Goal: Task Accomplishment & Management: Complete application form

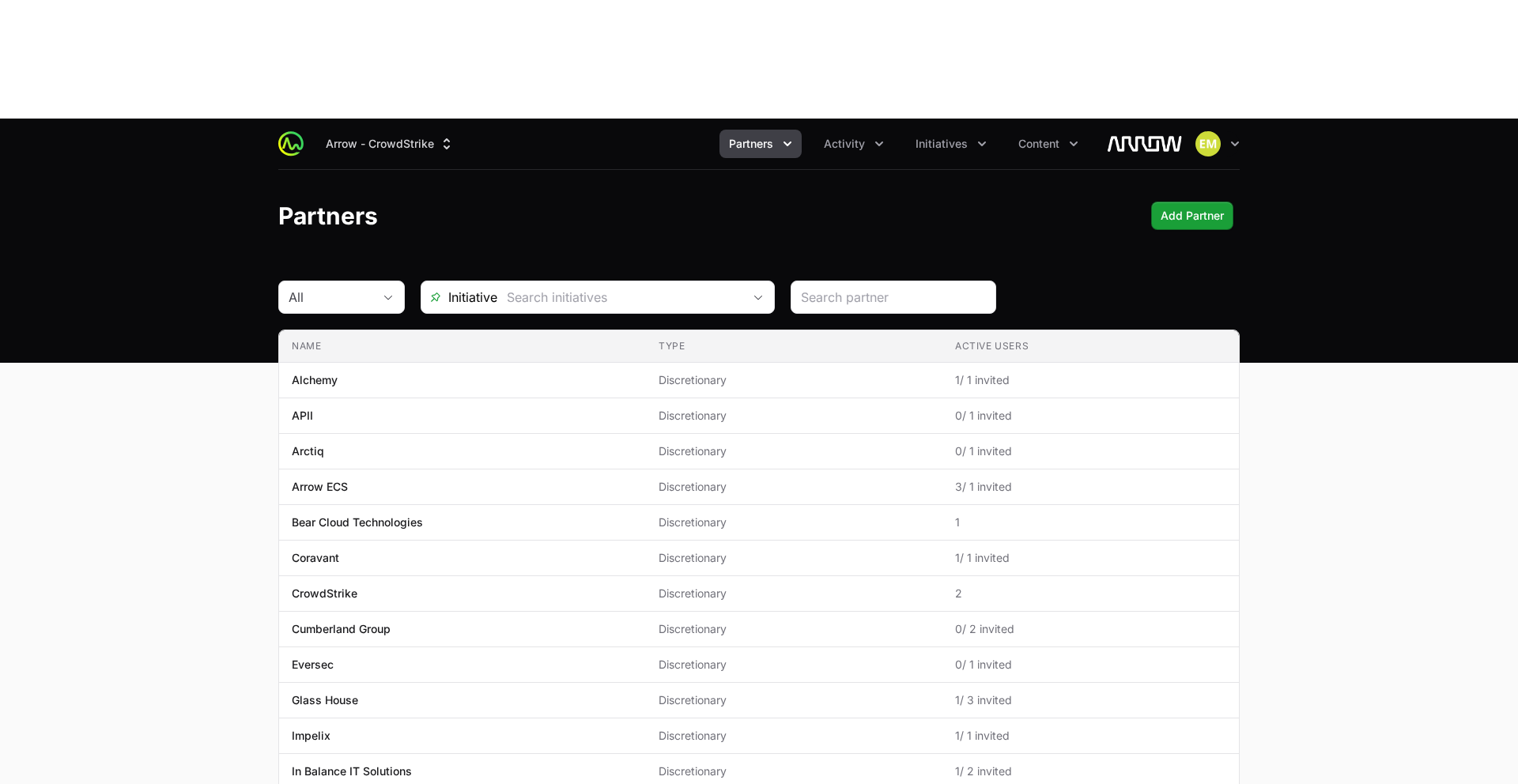
click at [770, 136] on span "Partners" at bounding box center [751, 143] width 44 height 16
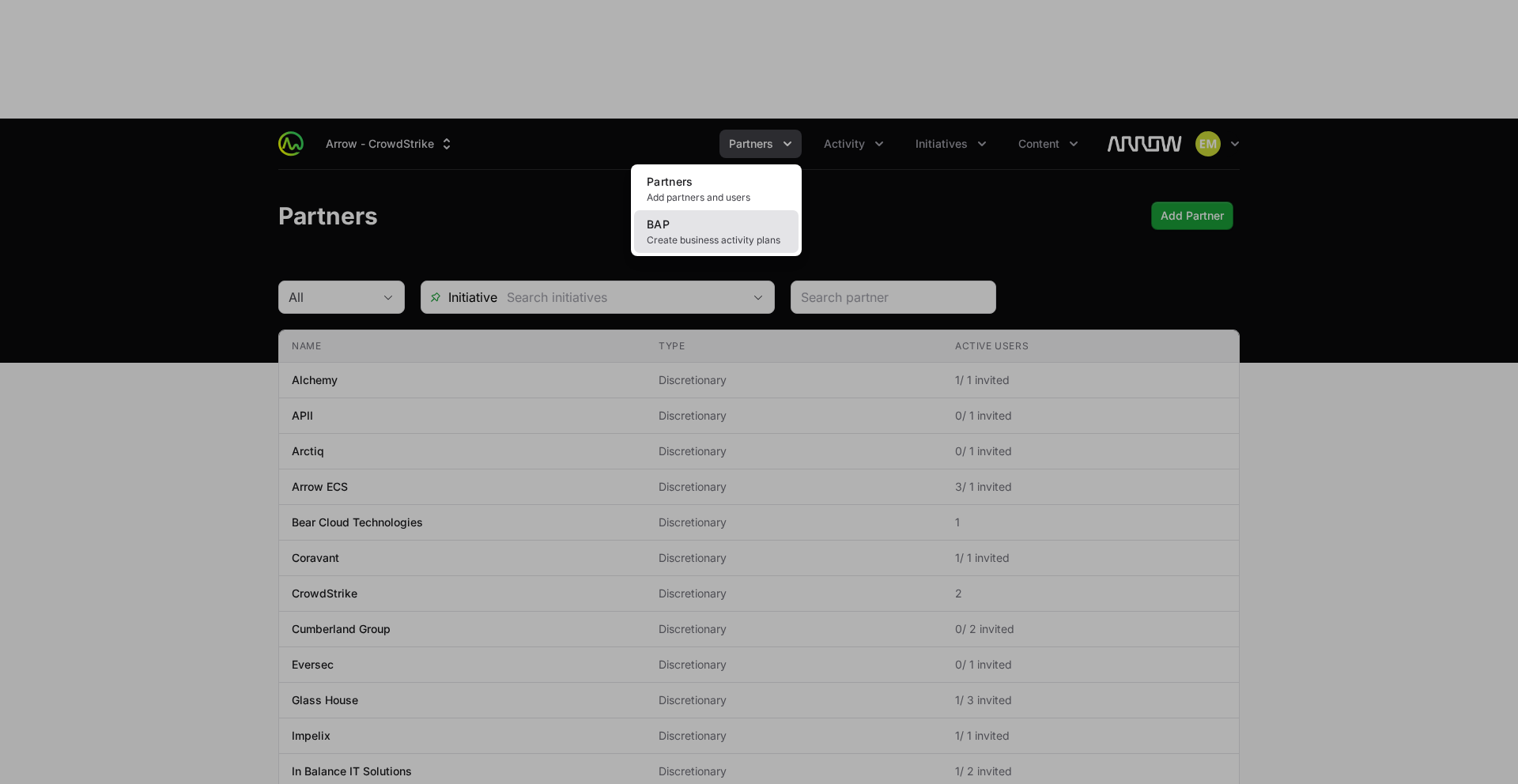
click at [696, 210] on link "BAP Create business activity plans" at bounding box center [716, 231] width 164 height 43
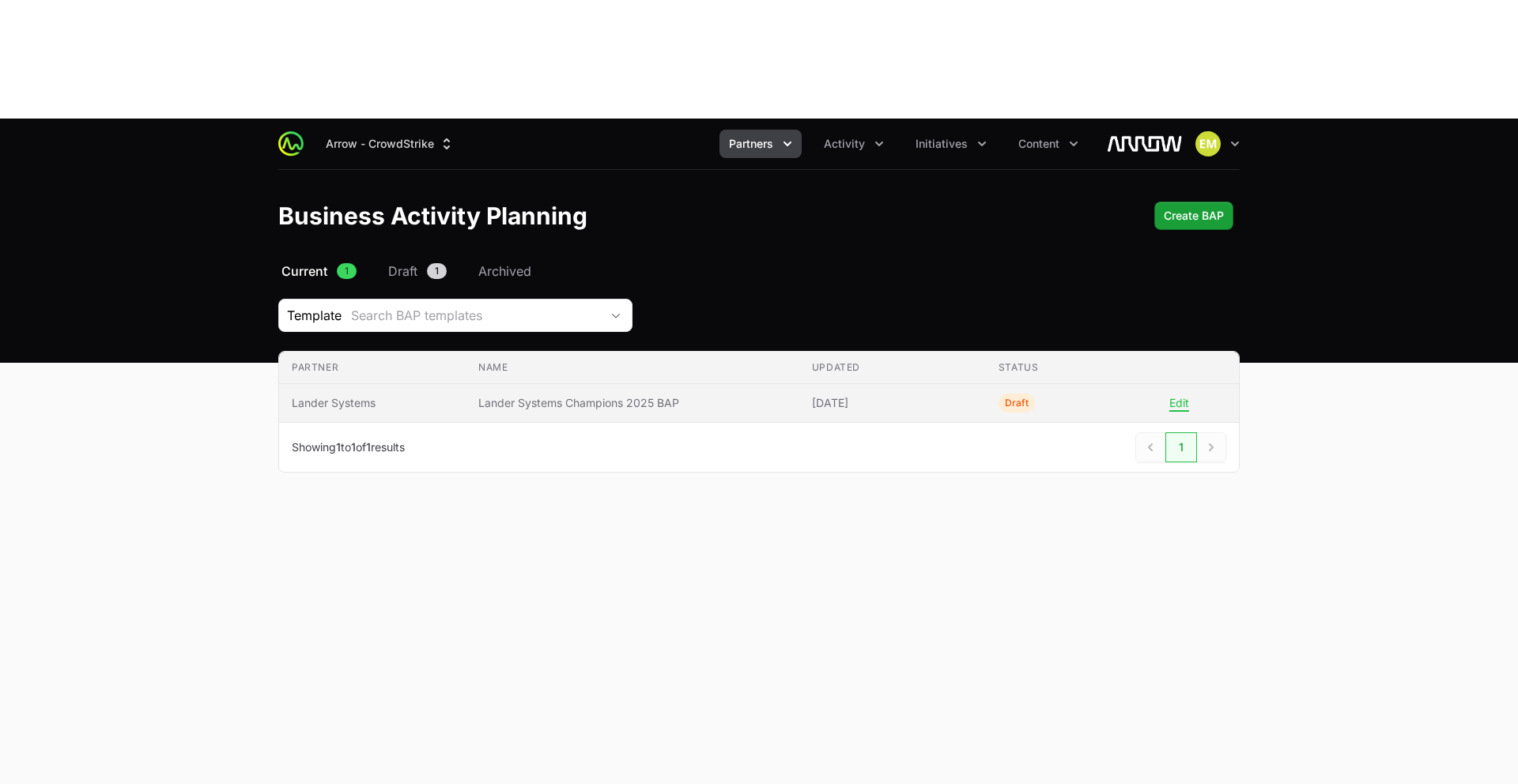
click at [397, 395] on span "Lander Systems" at bounding box center [372, 403] width 161 height 16
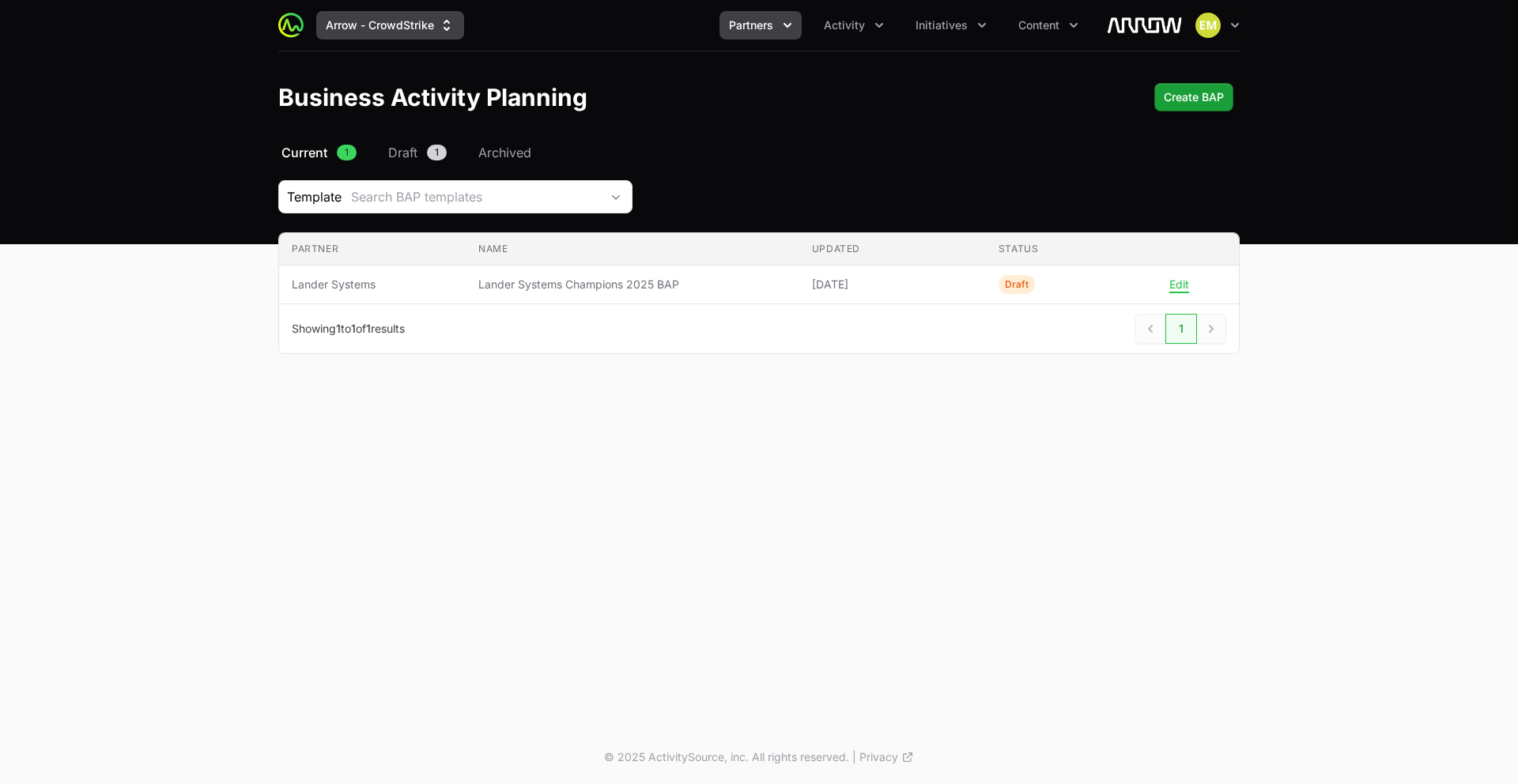
click at [387, 39] on button "Arrow - CrowdStrike" at bounding box center [390, 25] width 148 height 29
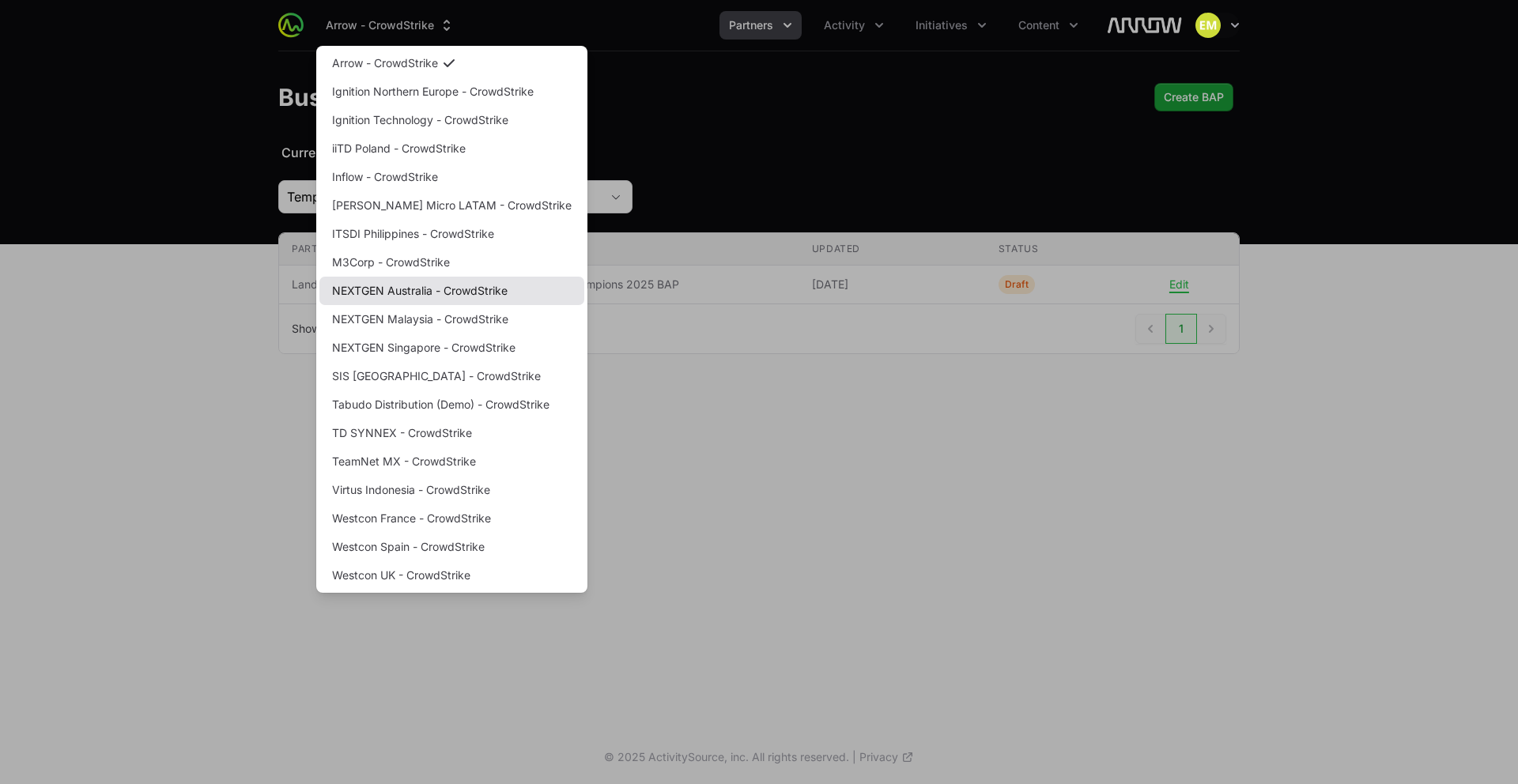
click at [402, 301] on link "NEXTGEN Australia - CrowdStrike" at bounding box center [452, 291] width 265 height 29
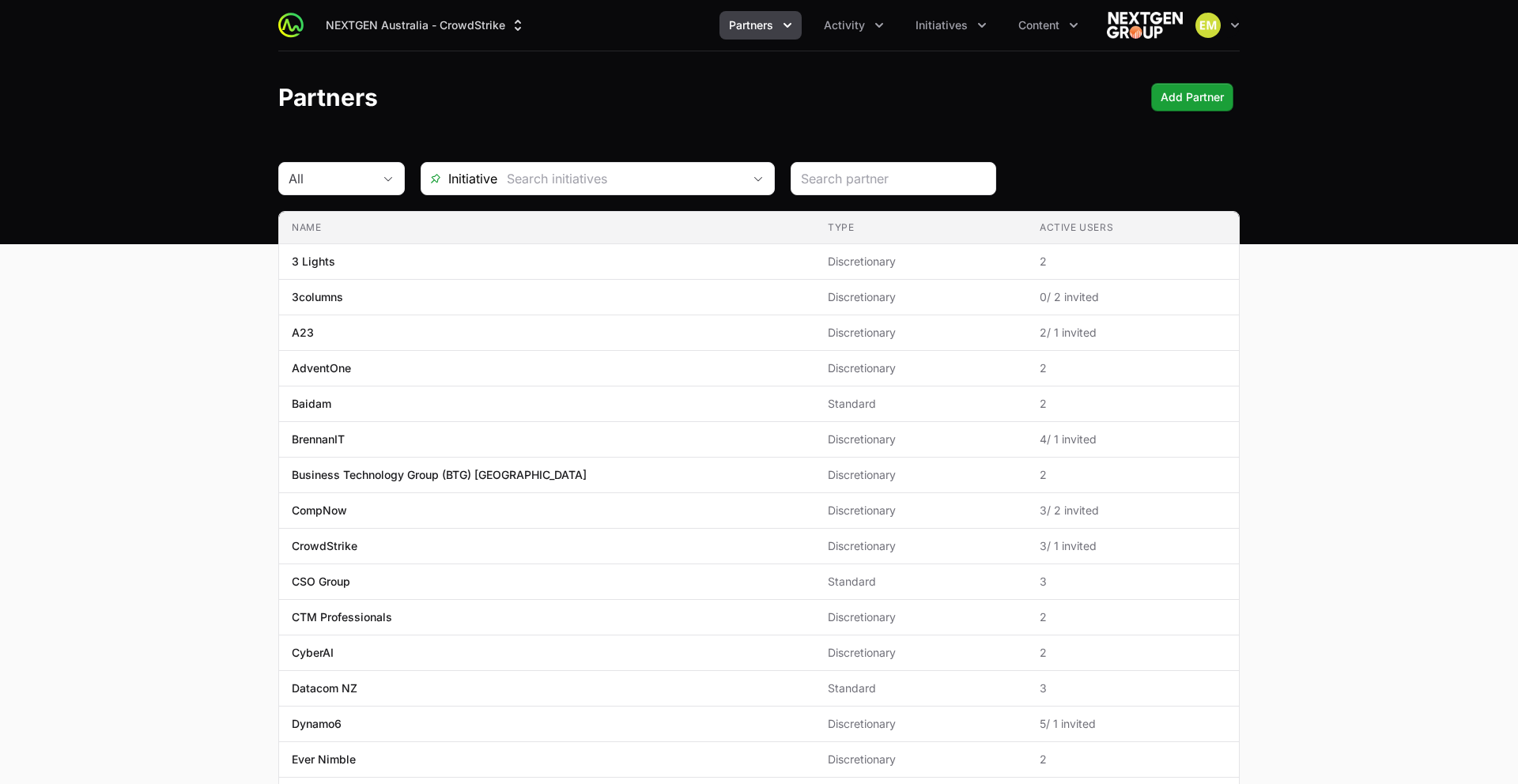
click at [741, 40] on div "NEXTGEN Australia - CrowdStrike Partners Activity Initiatives Content Open user…" at bounding box center [759, 25] width 961 height 51
click at [769, 29] on span "Partners" at bounding box center [751, 25] width 44 height 16
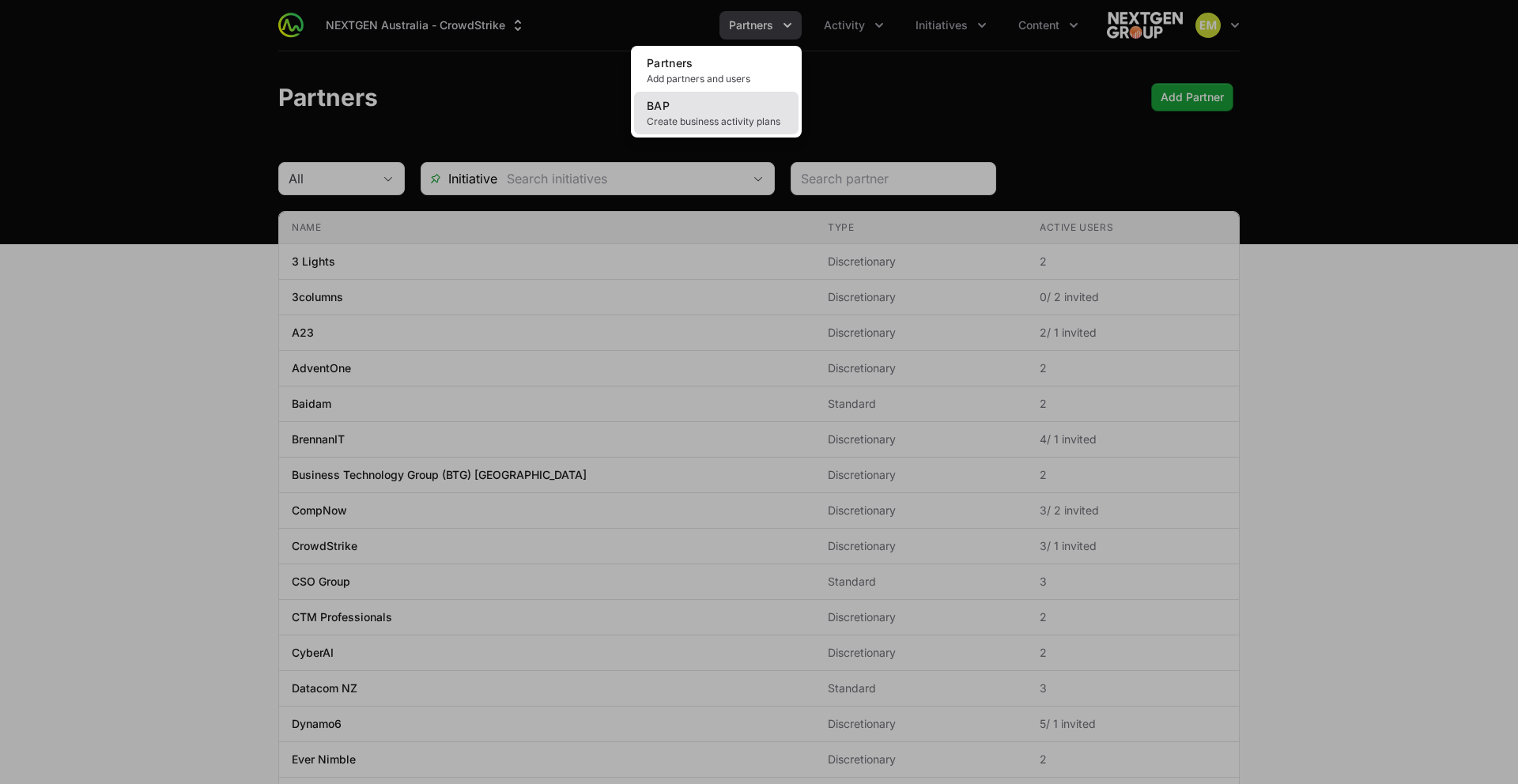
click at [696, 112] on link "BAP Create business activity plans" at bounding box center [716, 113] width 164 height 43
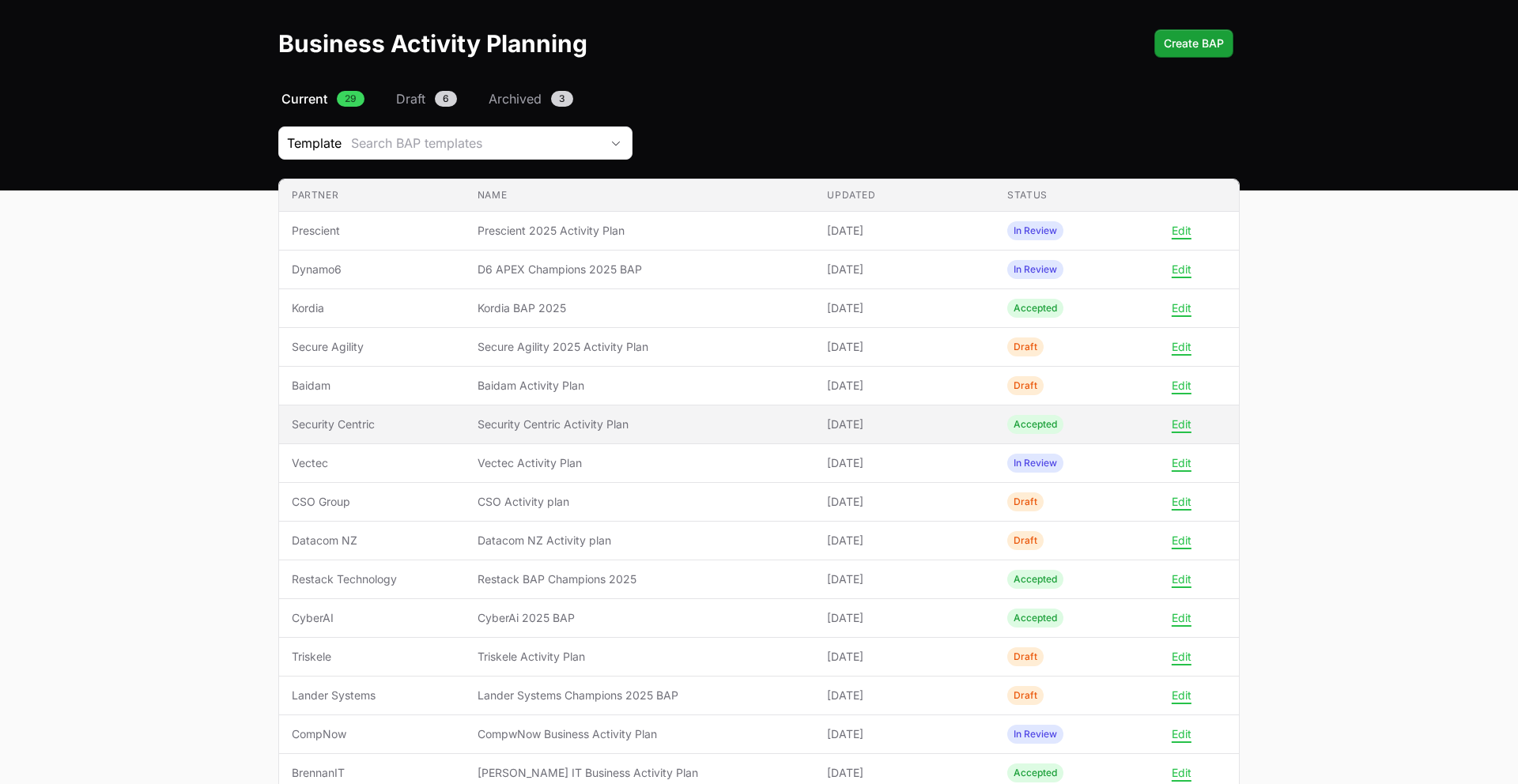
scroll to position [80, 0]
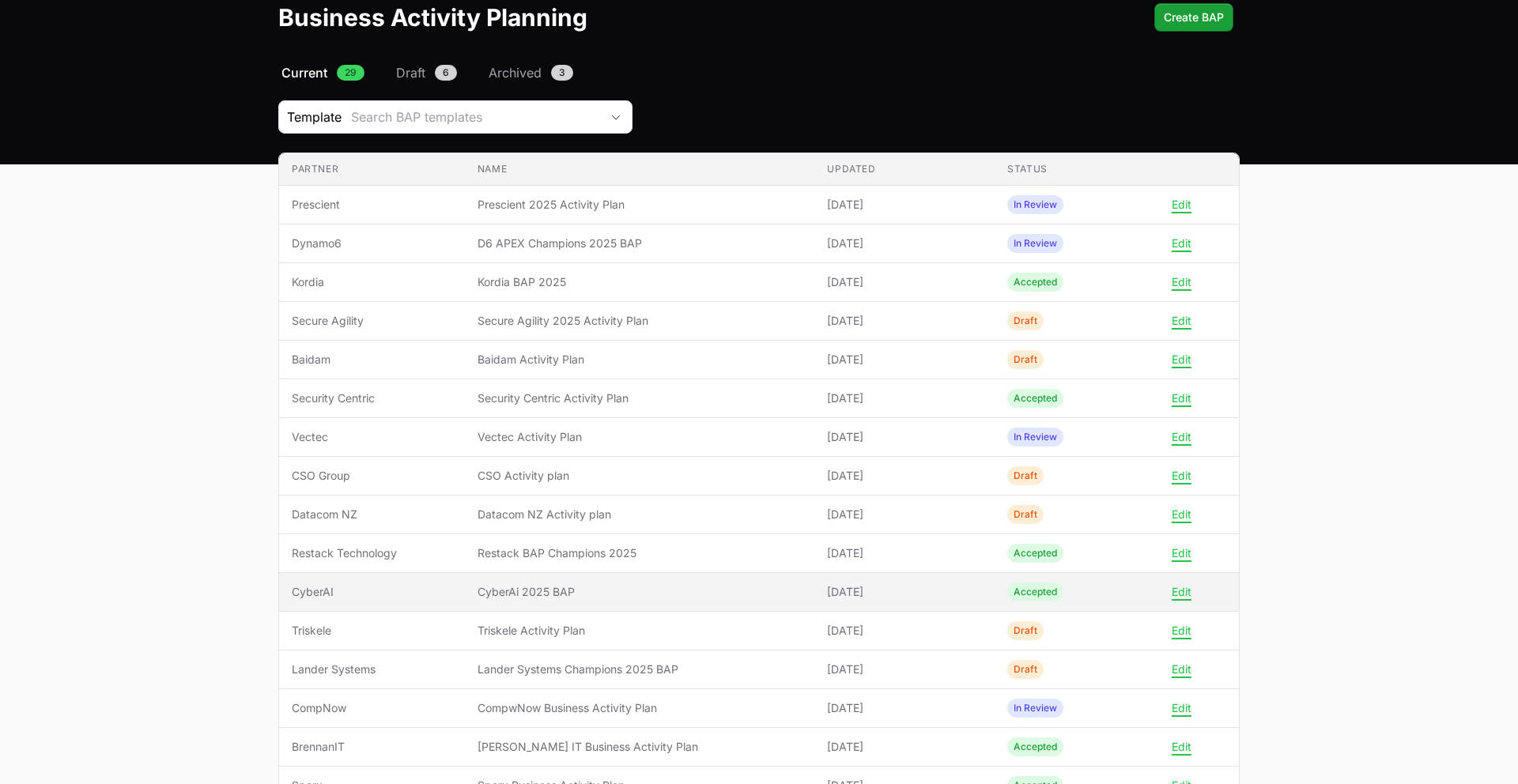
click at [528, 587] on span "CyberAi 2025 BAP" at bounding box center [640, 592] width 325 height 16
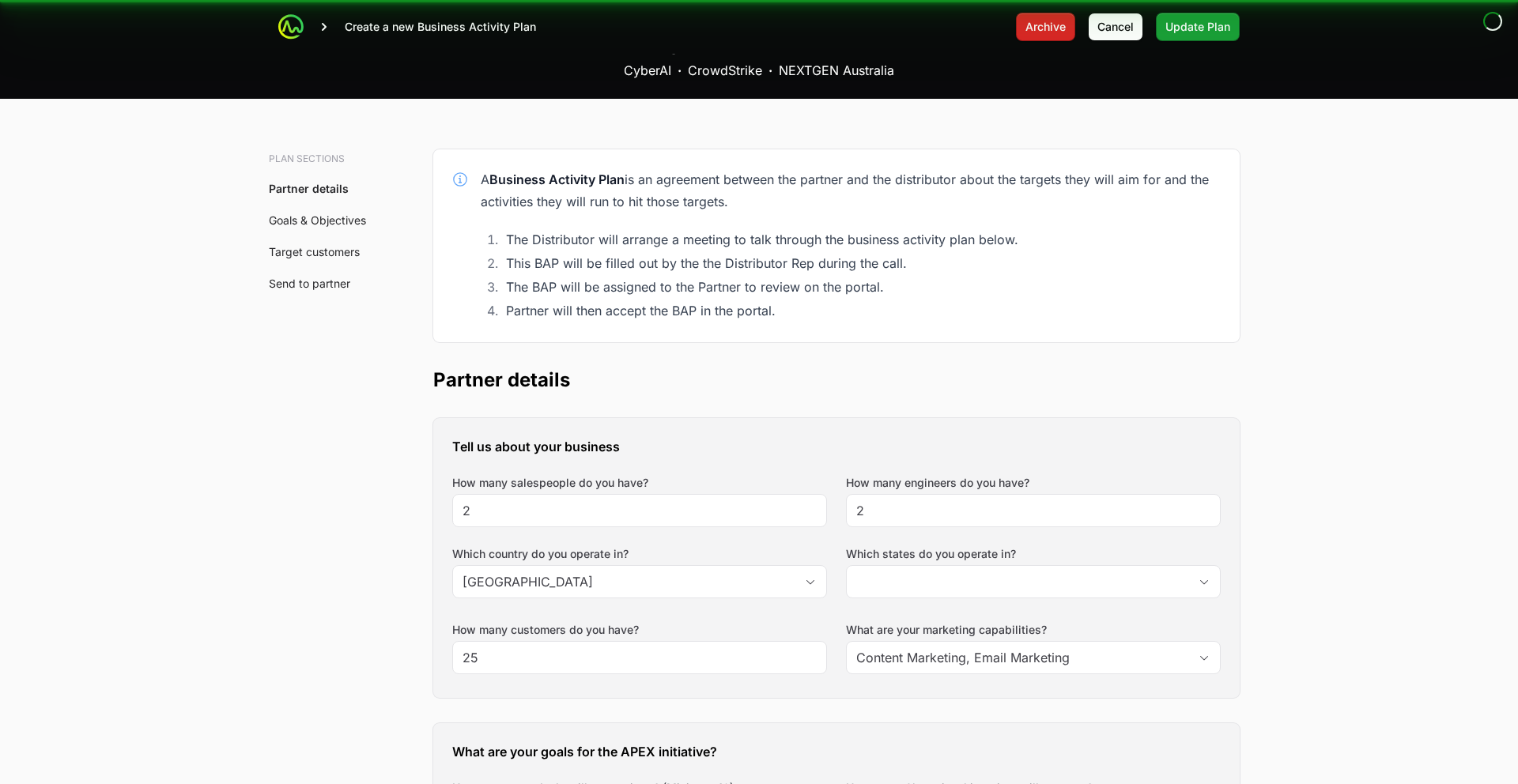
scroll to position [3, 0]
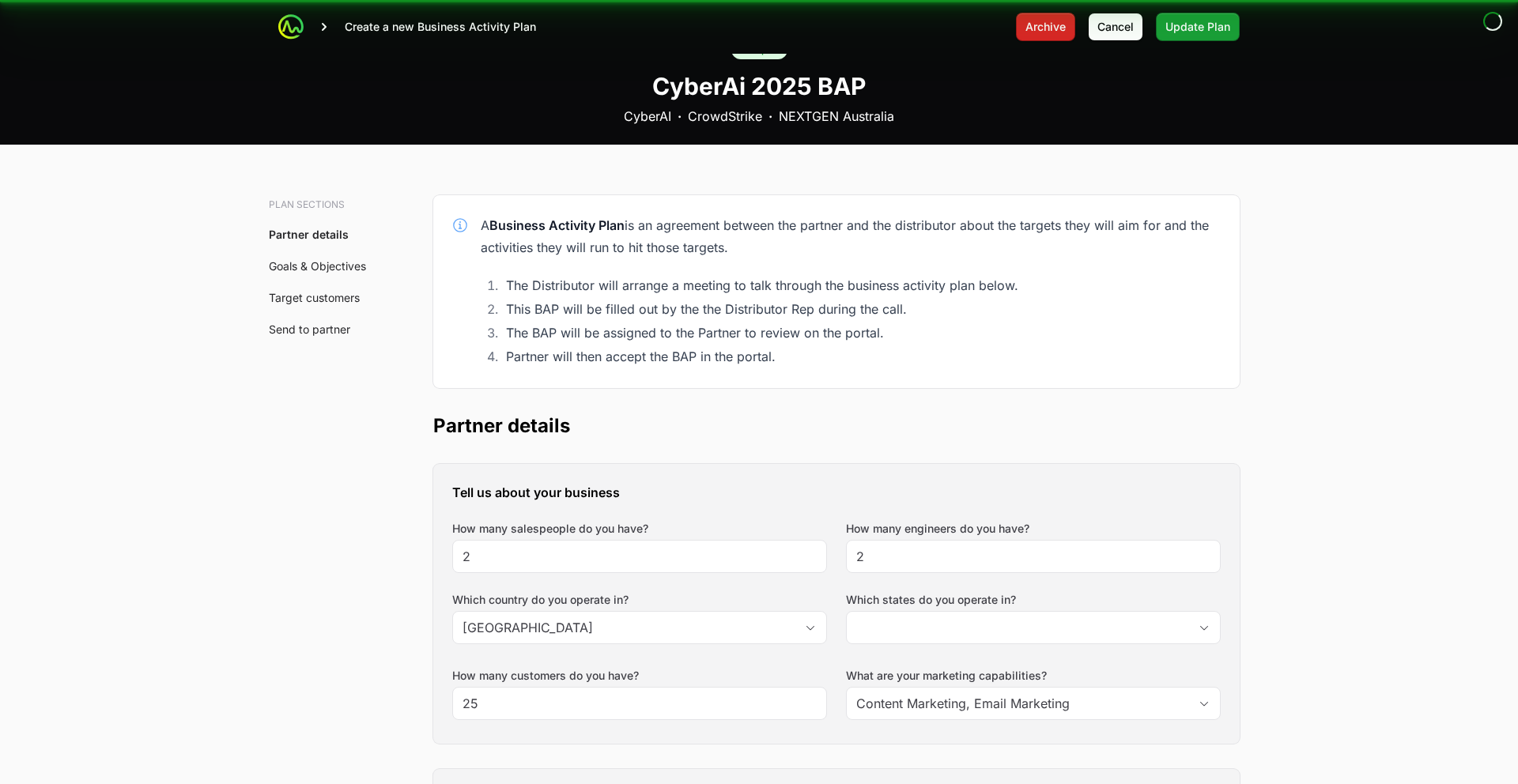
type input "[GEOGRAPHIC_DATA], [GEOGRAPHIC_DATA], [GEOGRAPHIC_DATA], [GEOGRAPHIC_DATA], [GE…"
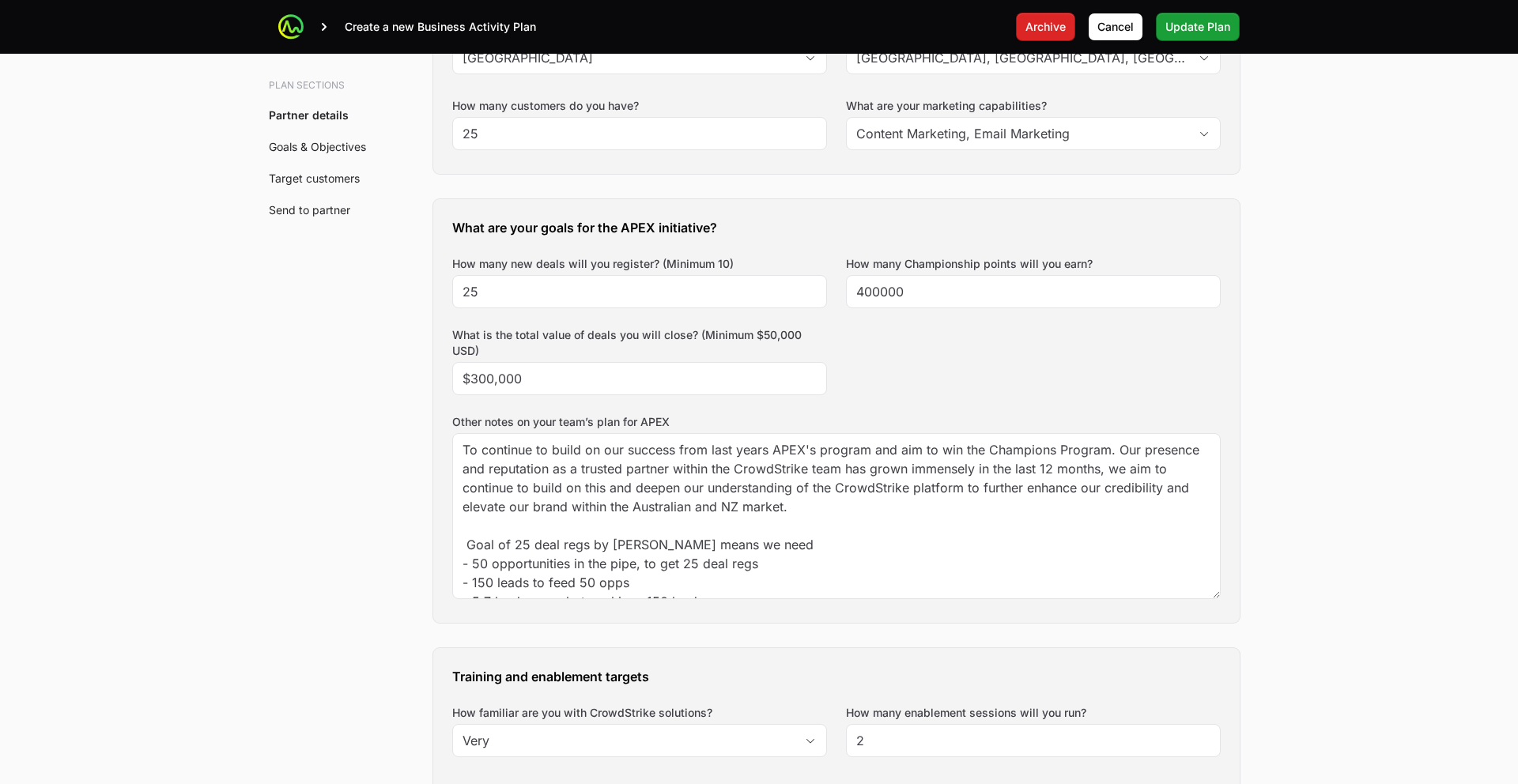
scroll to position [619, 0]
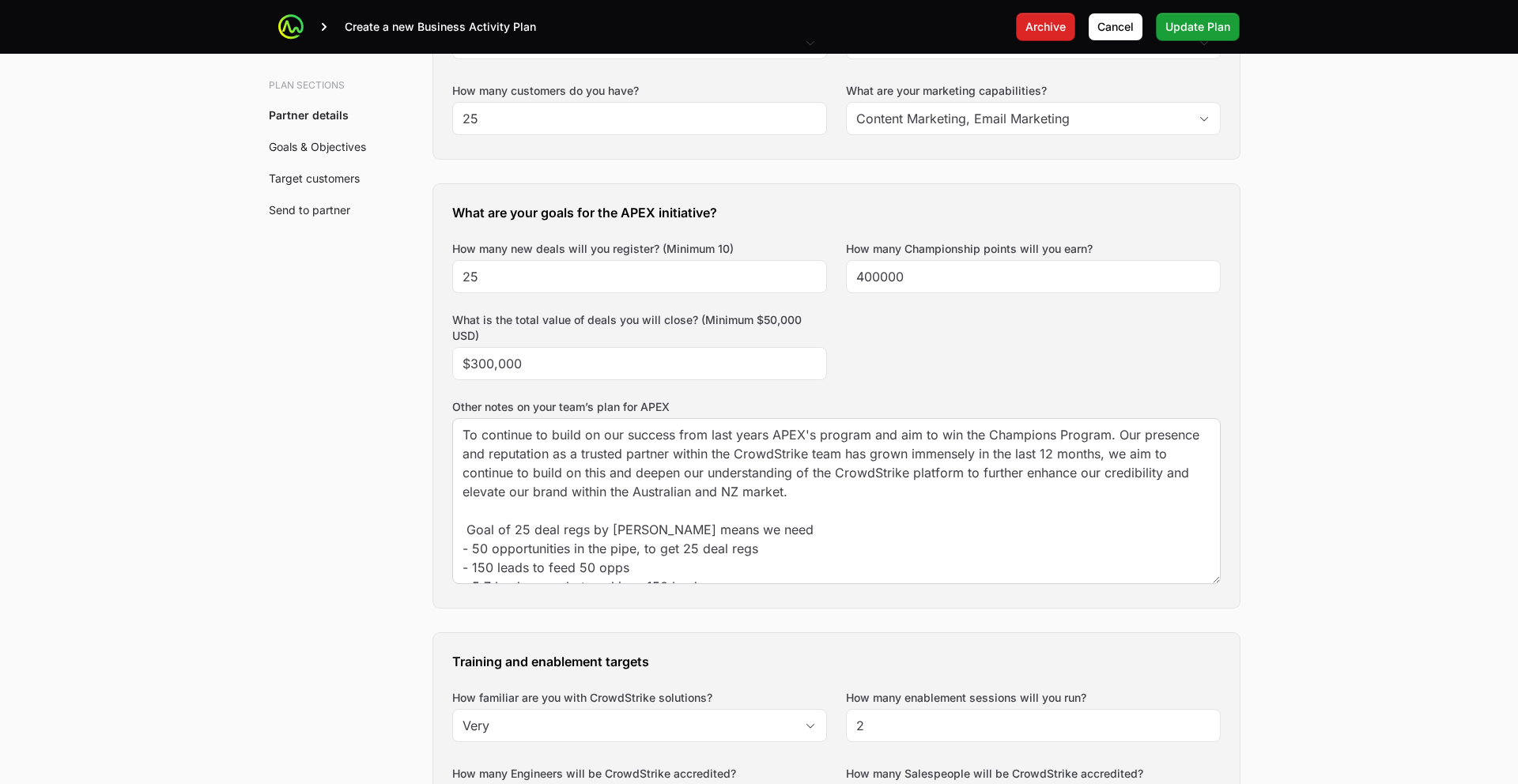
drag, startPoint x: 1215, startPoint y: 579, endPoint x: 1206, endPoint y: 576, distance: 9.5
drag, startPoint x: 1217, startPoint y: 587, endPoint x: 1228, endPoint y: 615, distance: 30.1
drag, startPoint x: 1230, startPoint y: 599, endPoint x: 1225, endPoint y: 608, distance: 10.3
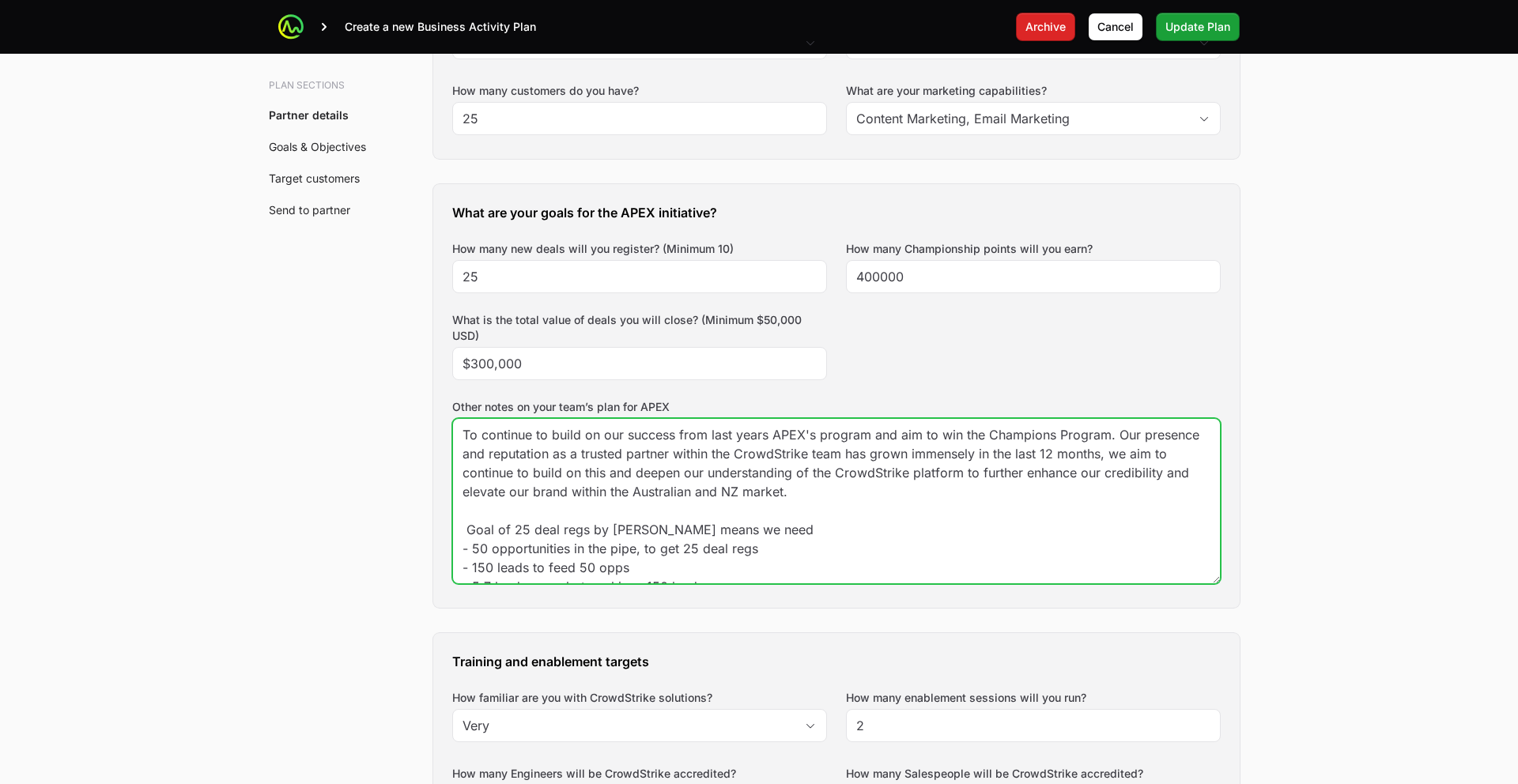
click at [819, 482] on textarea "To continue to build on our success from last years APEX's program and aim to w…" at bounding box center [836, 500] width 767 height 164
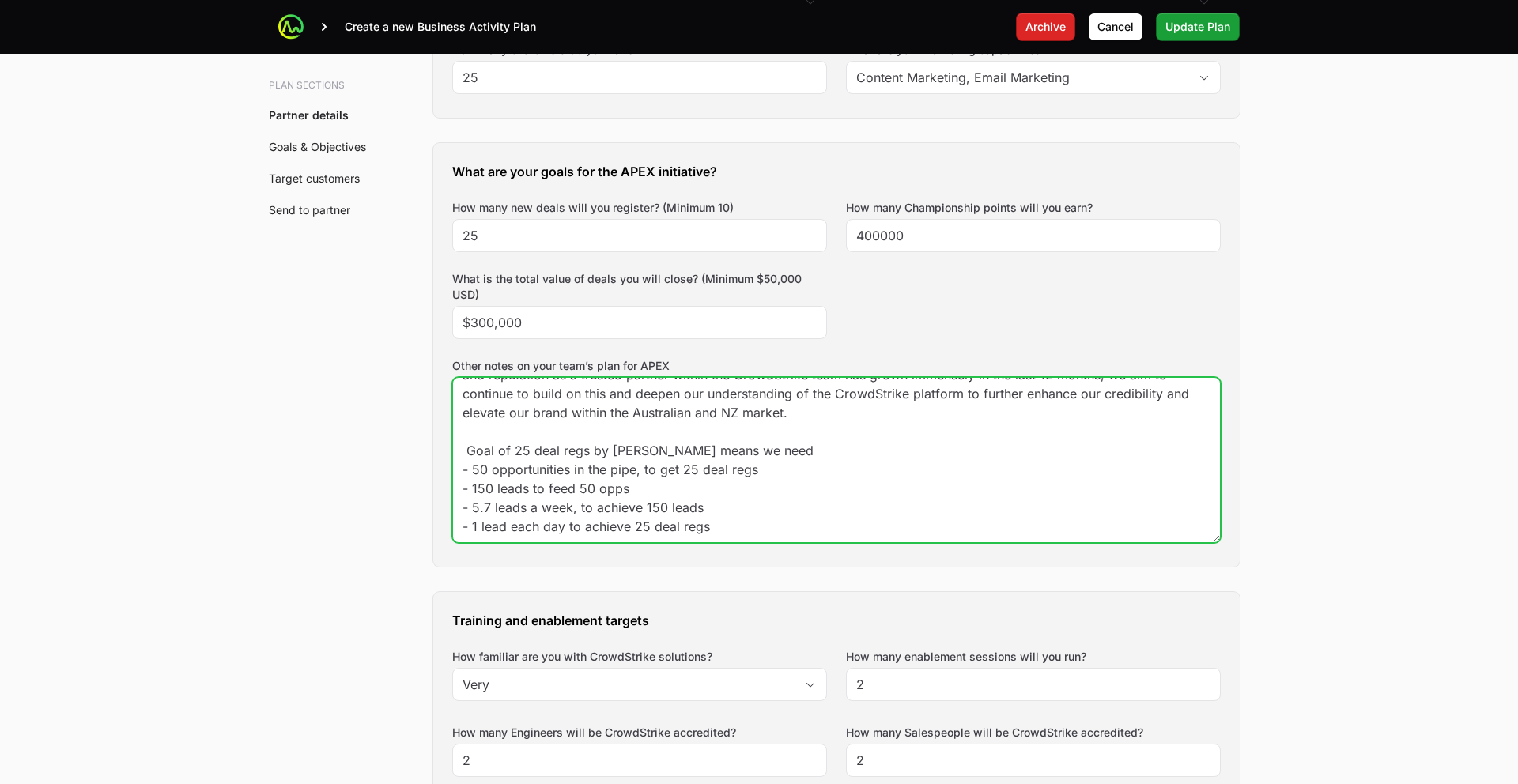
scroll to position [661, 0]
drag, startPoint x: 717, startPoint y: 528, endPoint x: 460, endPoint y: 447, distance: 269.5
click at [453, 446] on textarea "To continue to build on our success from last years APEX's program and aim to w…" at bounding box center [836, 458] width 767 height 164
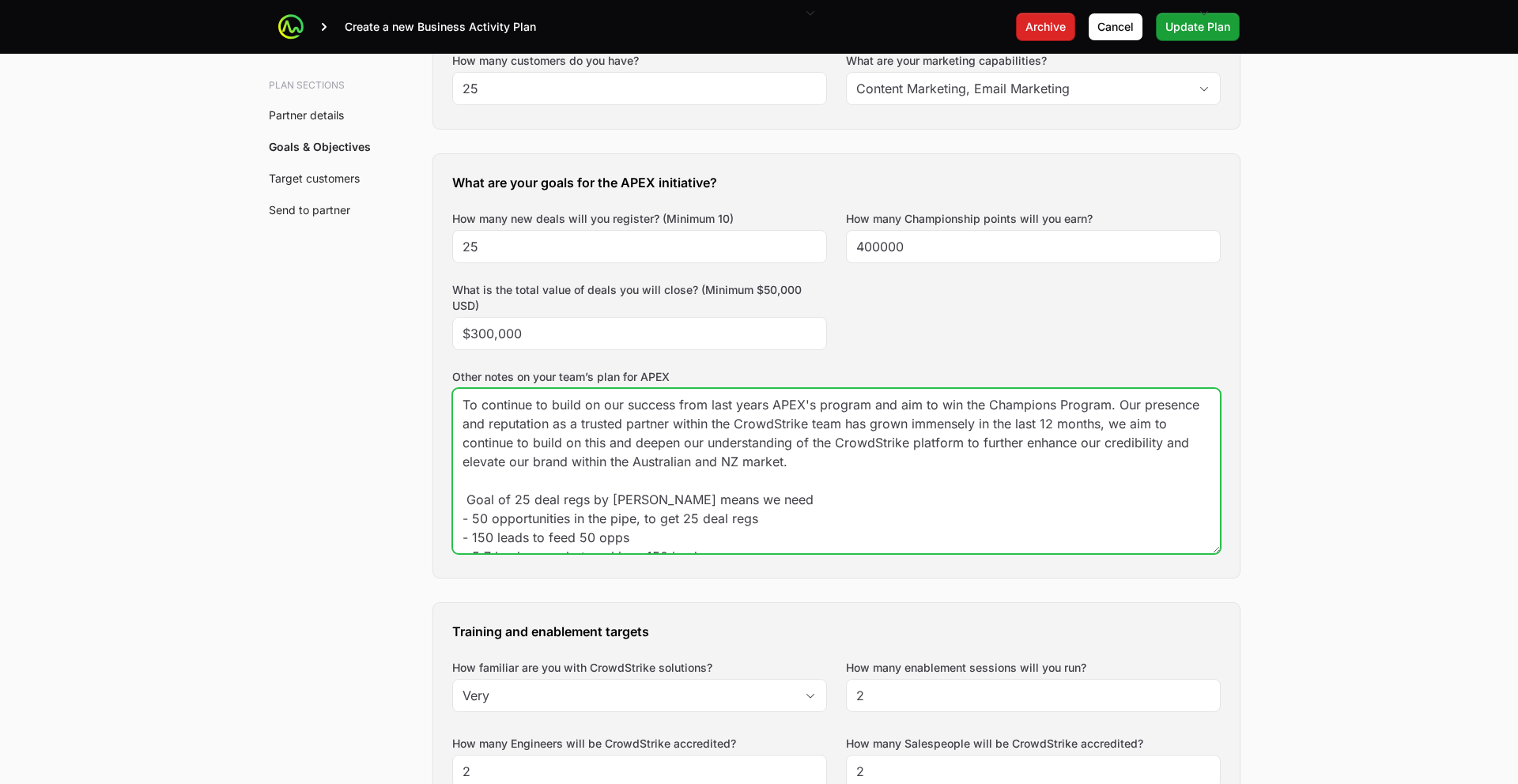
scroll to position [0, 0]
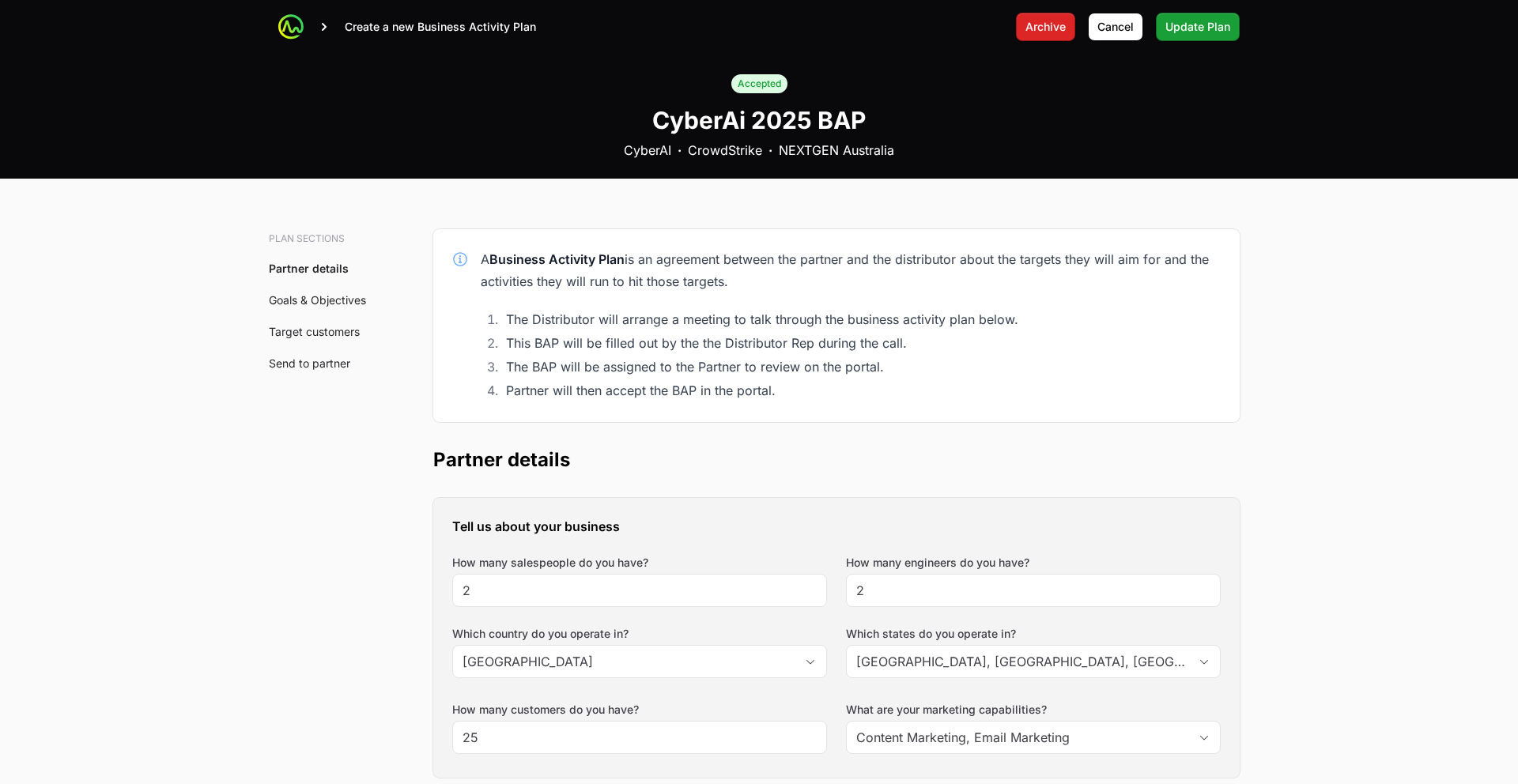
click at [339, 25] on div "Create a new Business Activity Plan" at bounding box center [407, 27] width 258 height 25
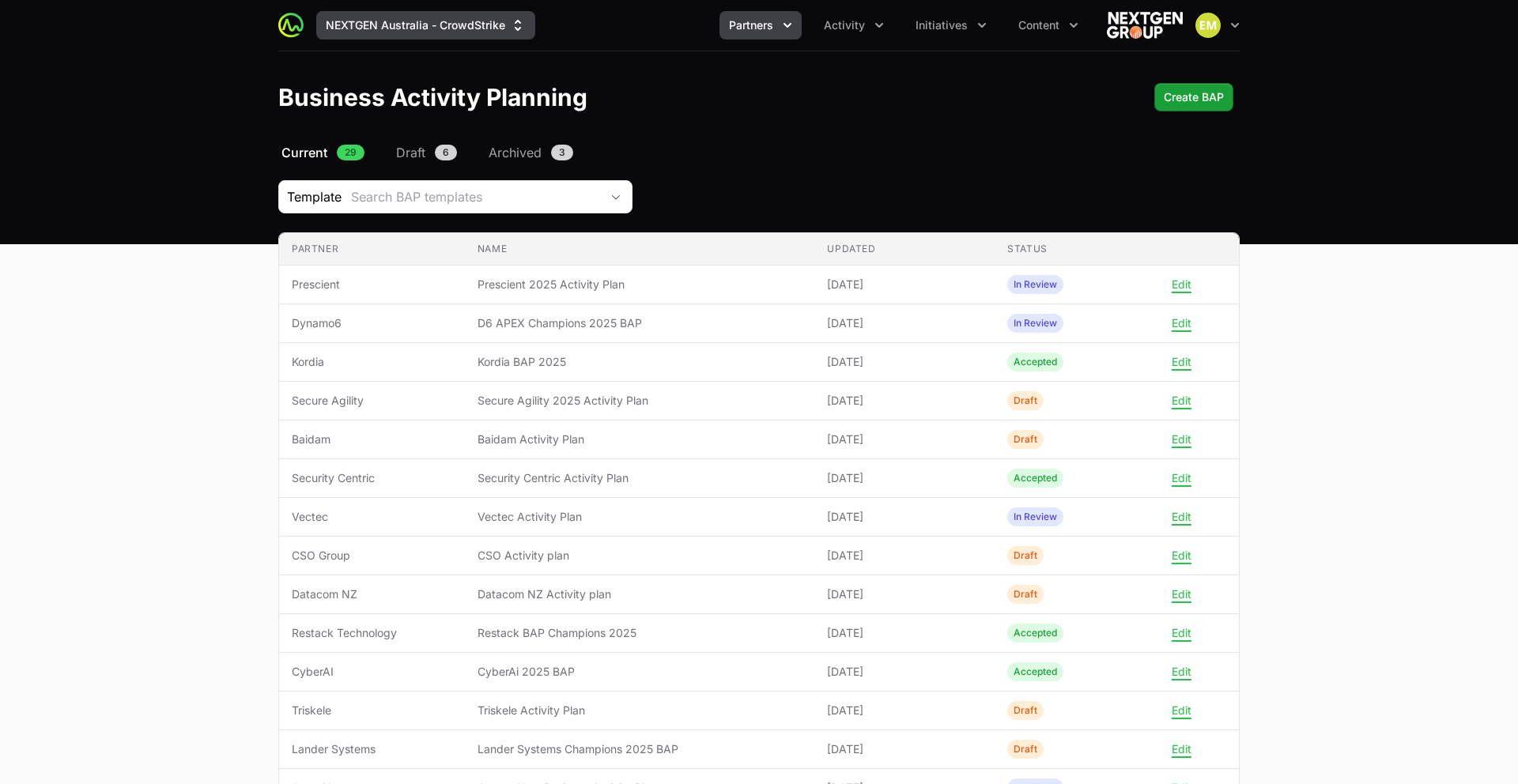
click at [362, 30] on button "NEXTGEN Australia - CrowdStrike" at bounding box center [426, 25] width 219 height 29
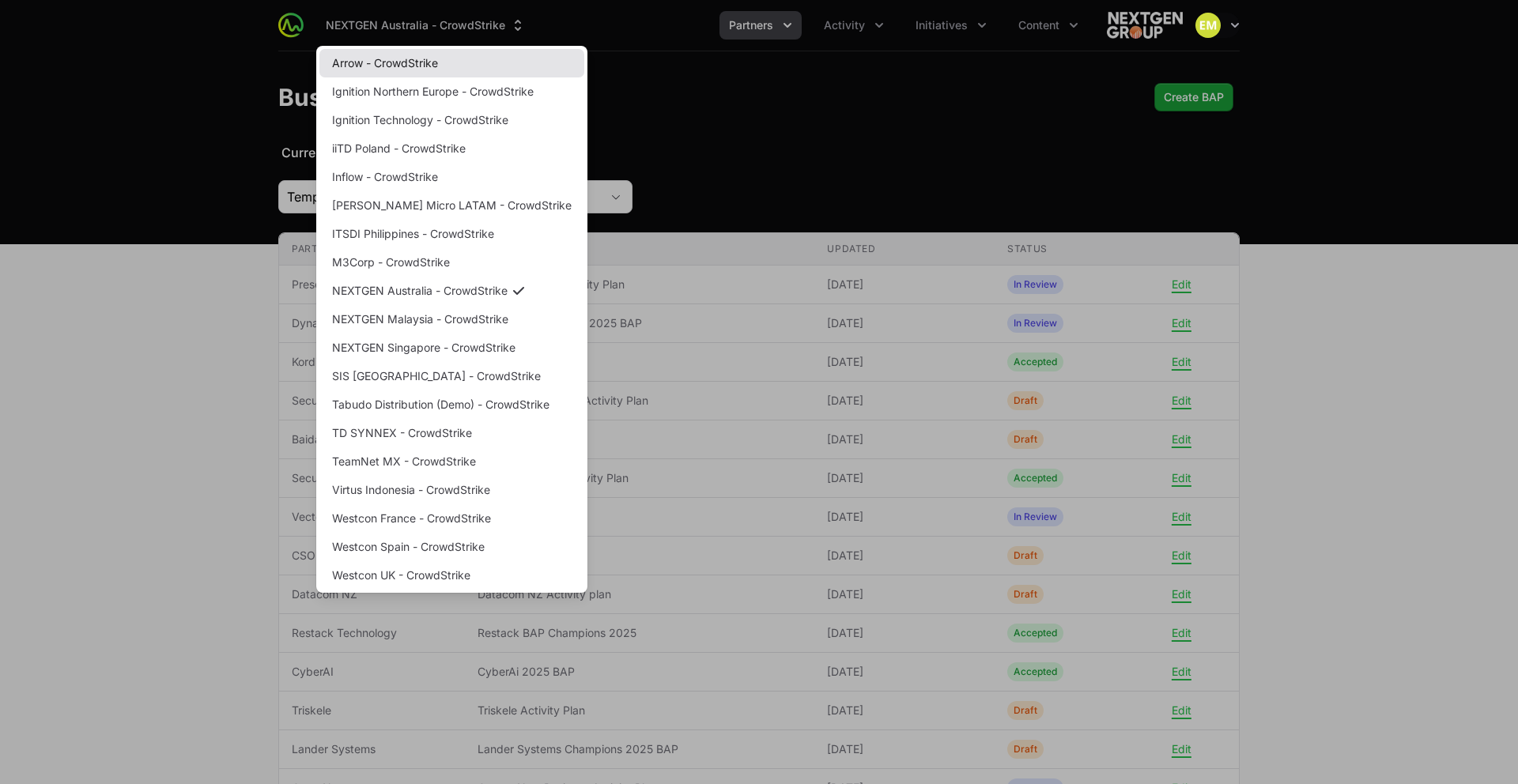
click at [383, 60] on link "Arrow - CrowdStrike" at bounding box center [452, 63] width 265 height 29
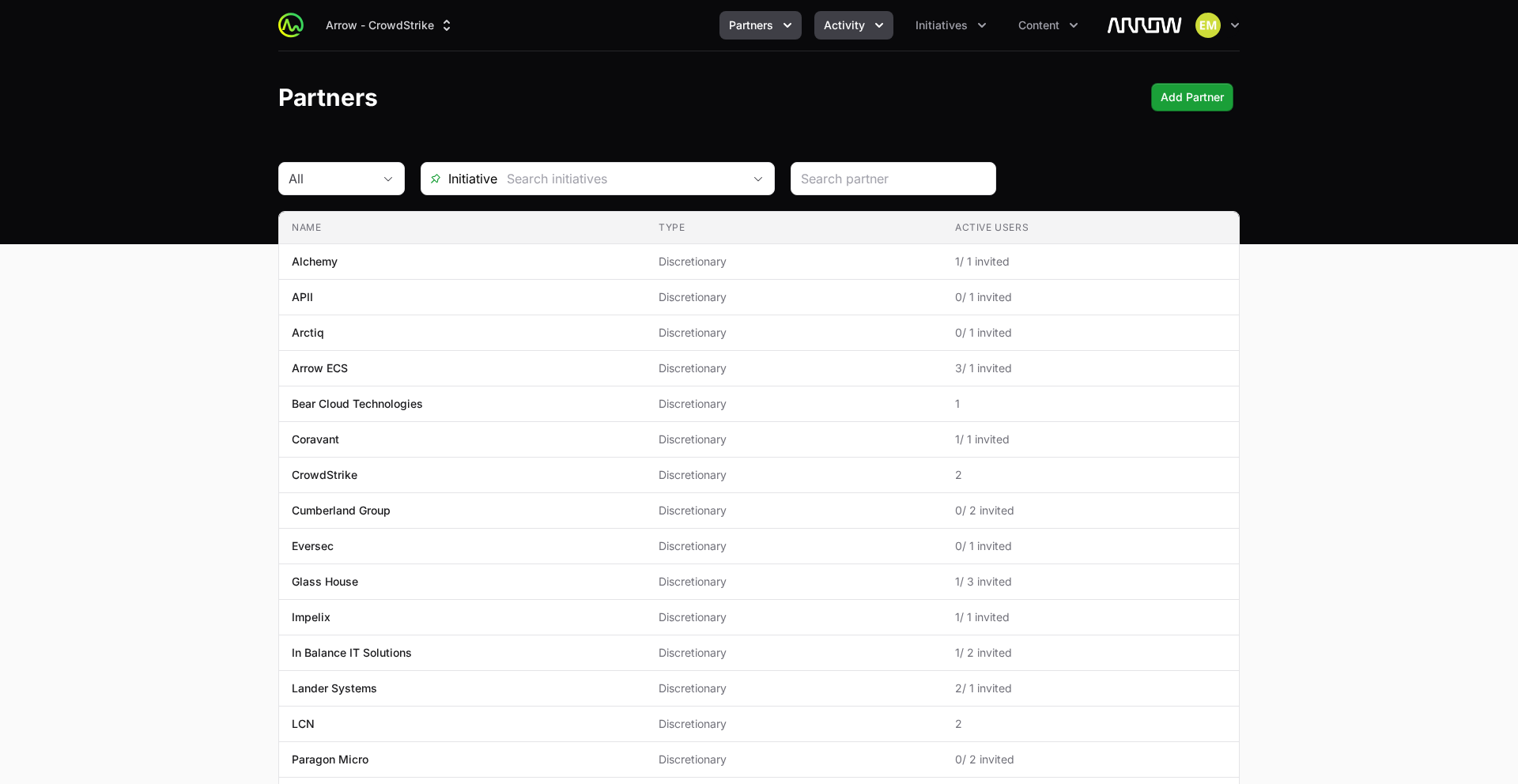
click at [860, 22] on span "Activity" at bounding box center [845, 25] width 41 height 16
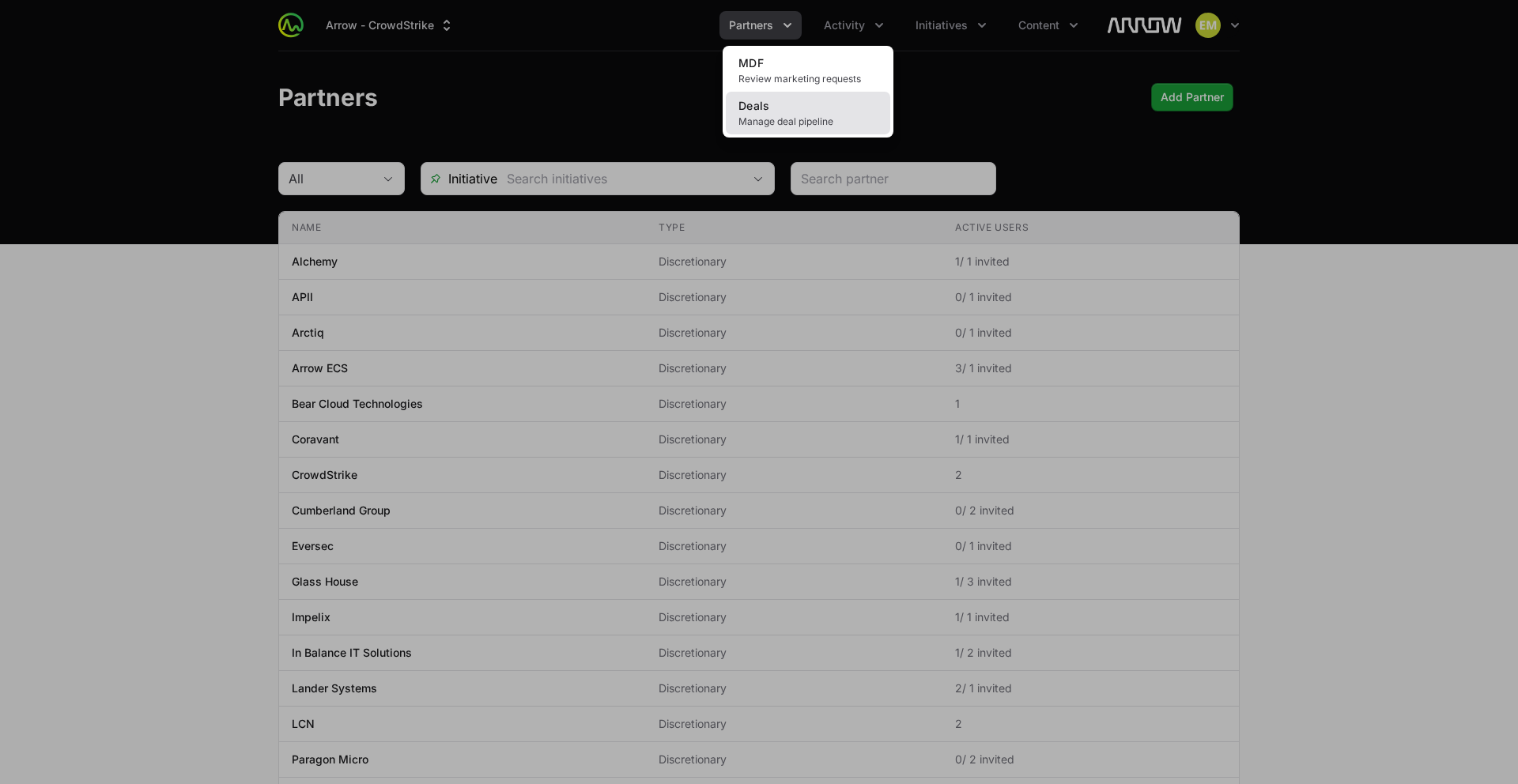
click at [830, 109] on link "Deals Manage deal pipeline" at bounding box center [807, 113] width 164 height 43
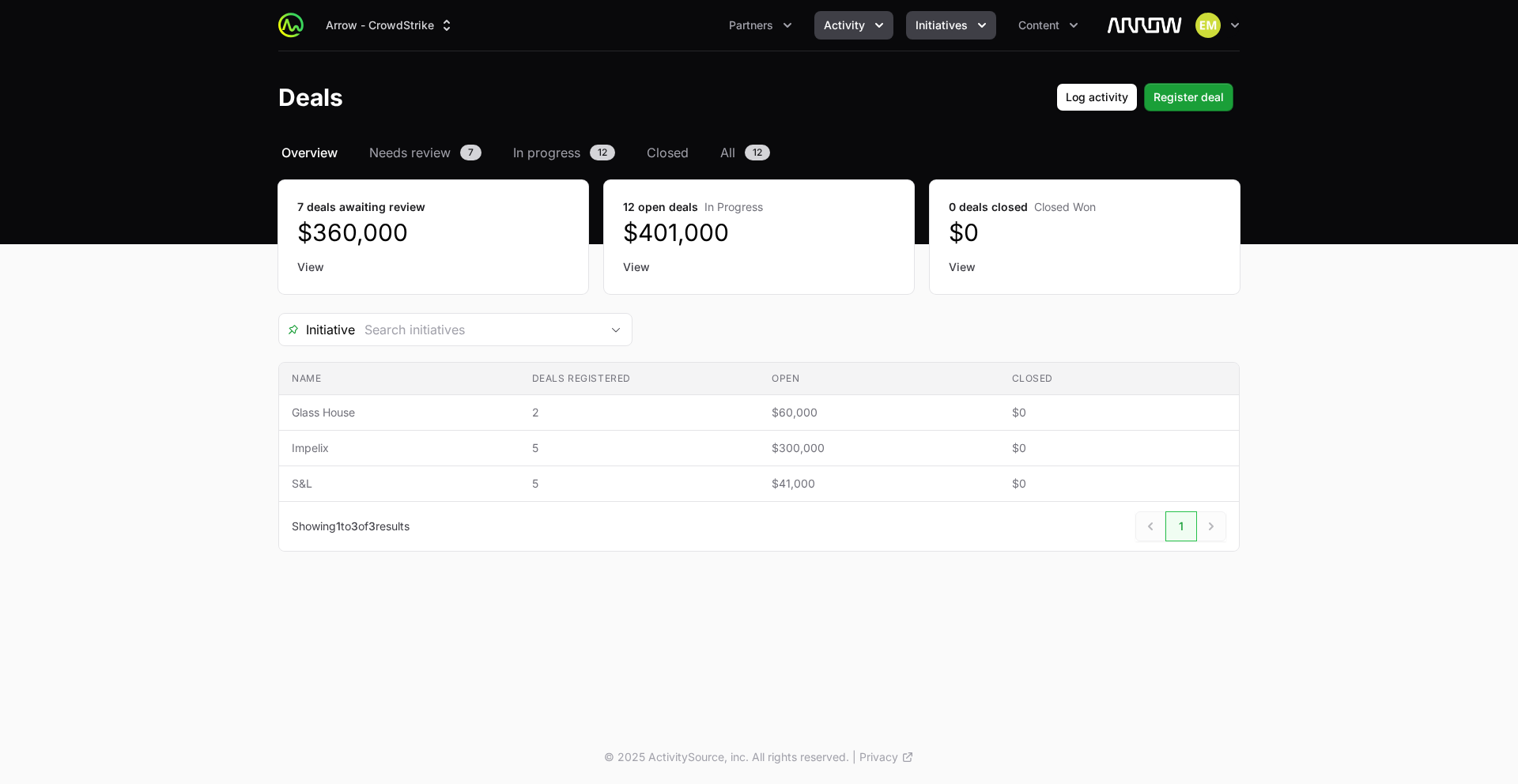
click at [954, 35] on button "Initiatives" at bounding box center [952, 25] width 90 height 29
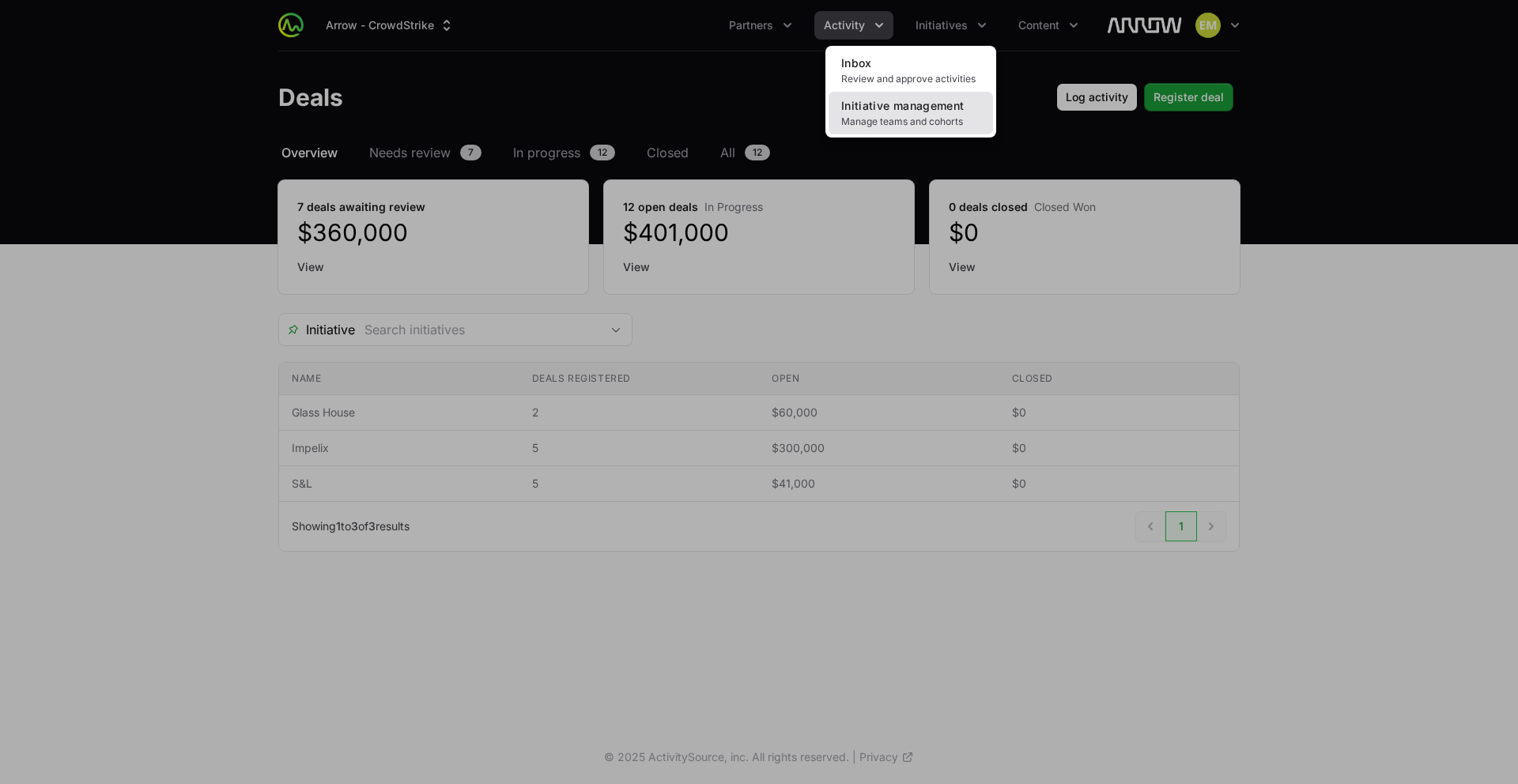
click at [949, 105] on span "Initiative management" at bounding box center [903, 105] width 123 height 13
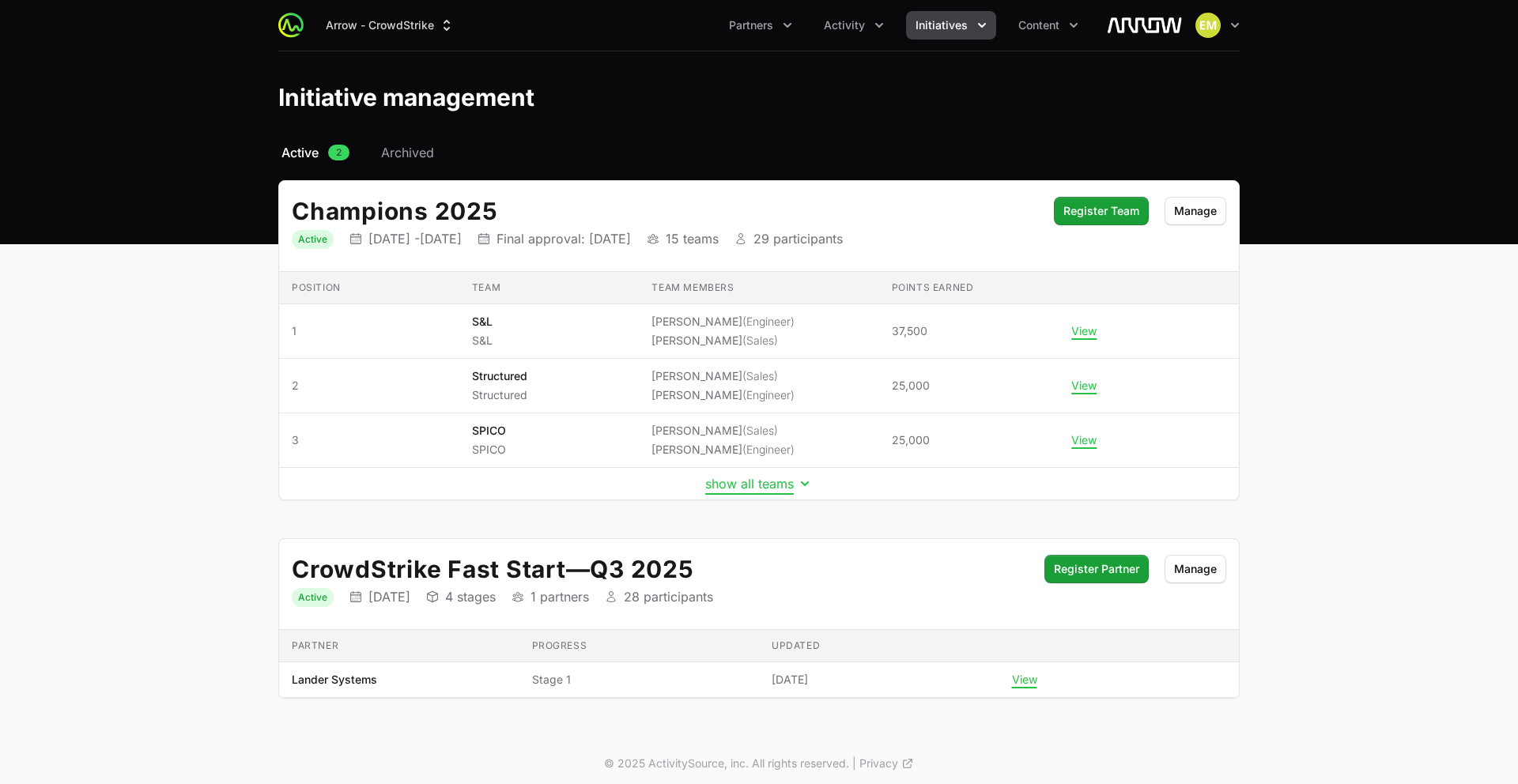
click at [754, 485] on button "show all teams" at bounding box center [759, 484] width 108 height 16
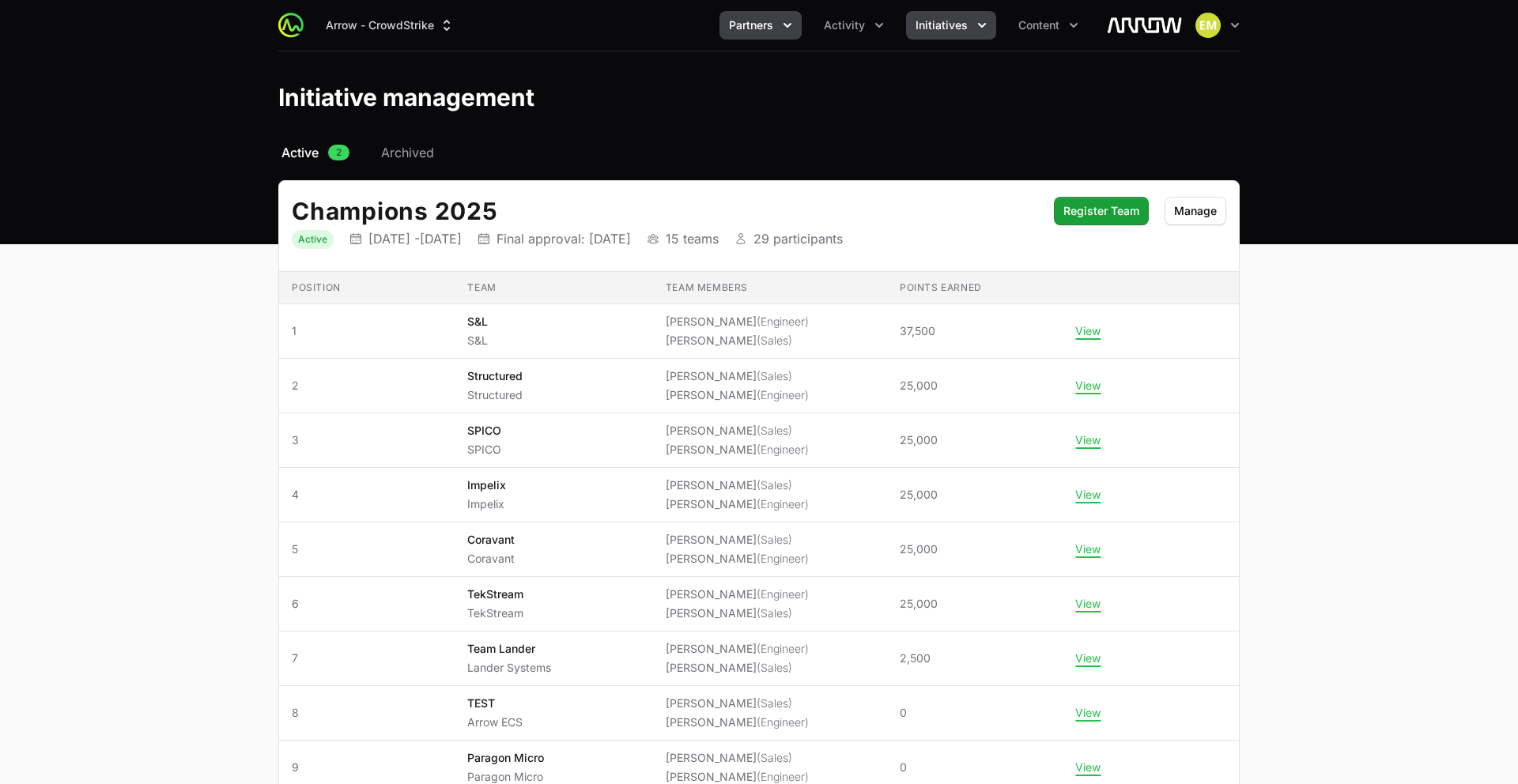
click at [746, 33] on span "Partners" at bounding box center [751, 25] width 44 height 16
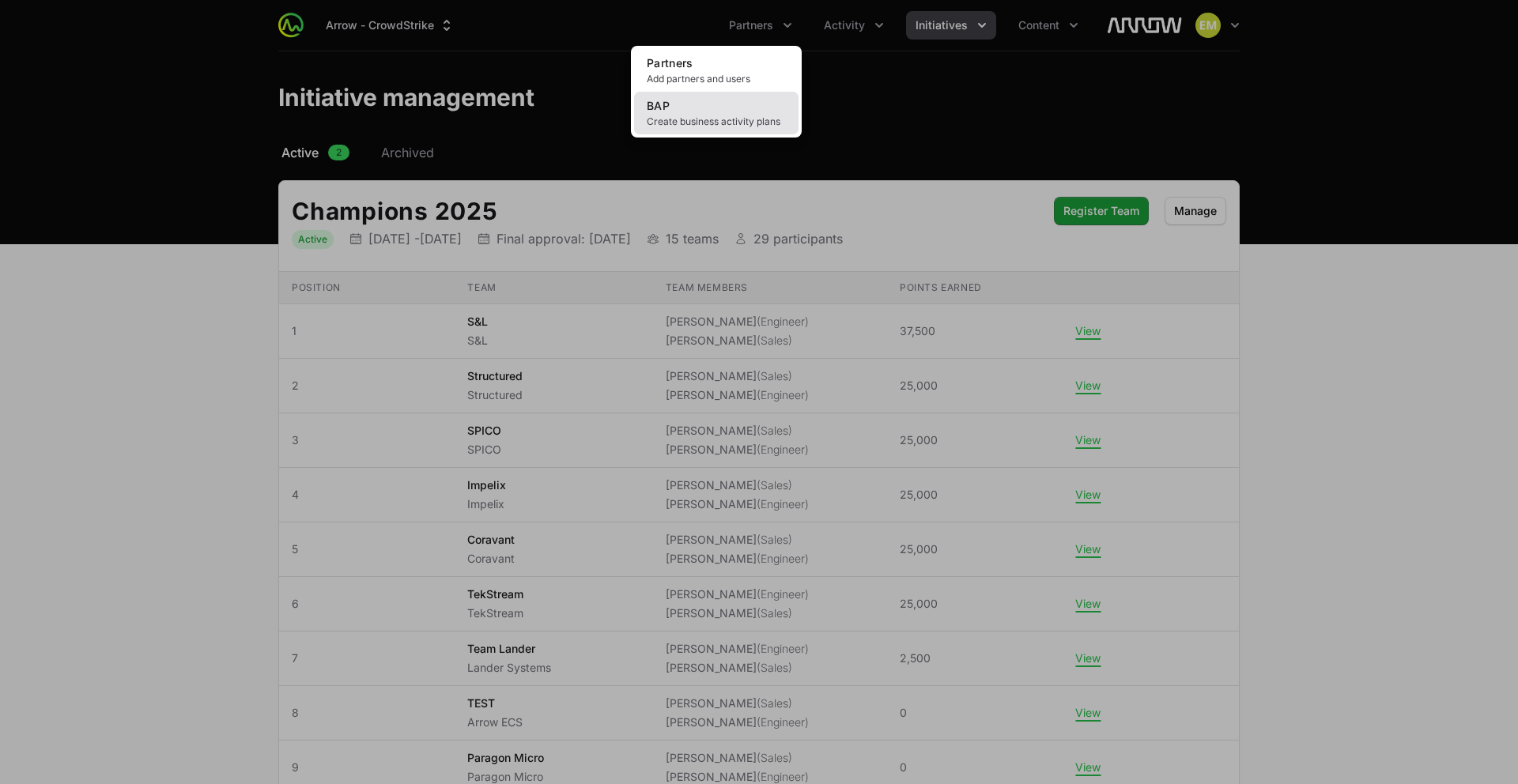
click at [707, 116] on span "Create business activity plans" at bounding box center [716, 122] width 139 height 13
